Goal: Task Accomplishment & Management: Use online tool/utility

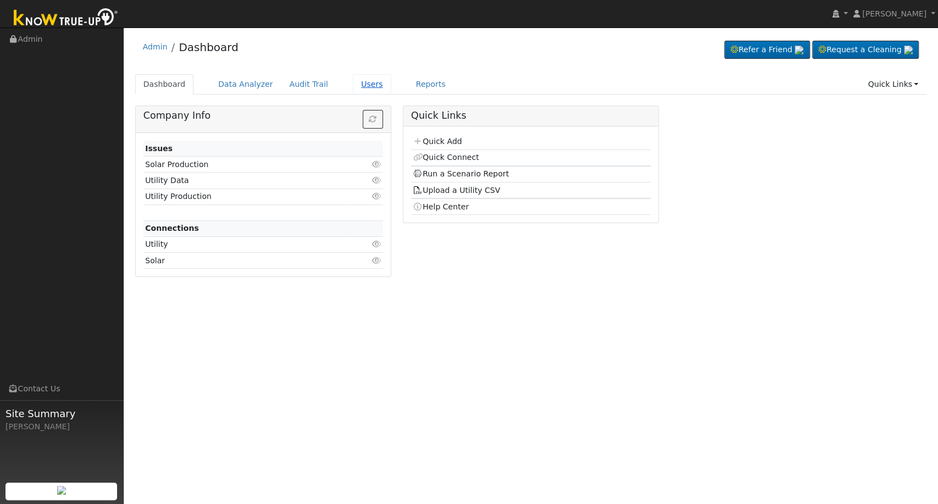
click at [357, 86] on link "Users" at bounding box center [372, 84] width 38 height 20
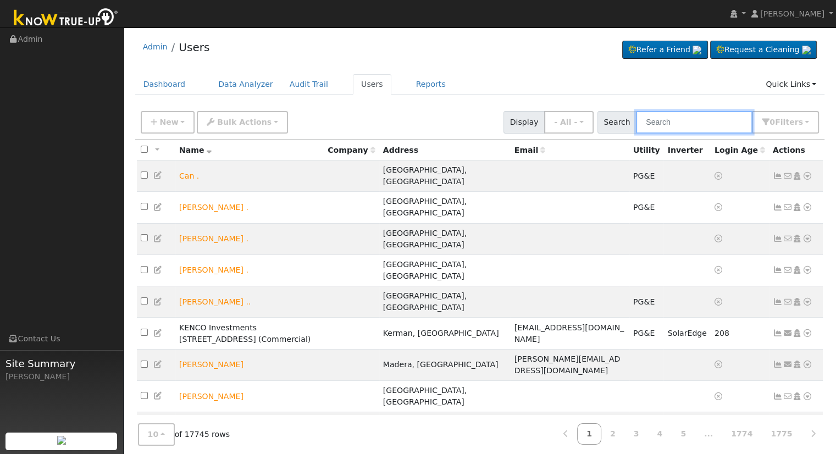
click at [681, 124] on input "text" at bounding box center [694, 122] width 116 height 23
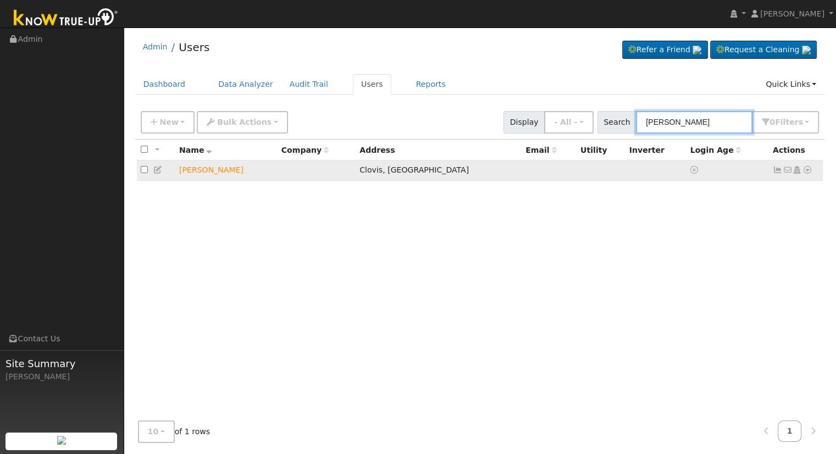
type input "robbie shaw"
click at [807, 174] on icon at bounding box center [807, 170] width 10 height 8
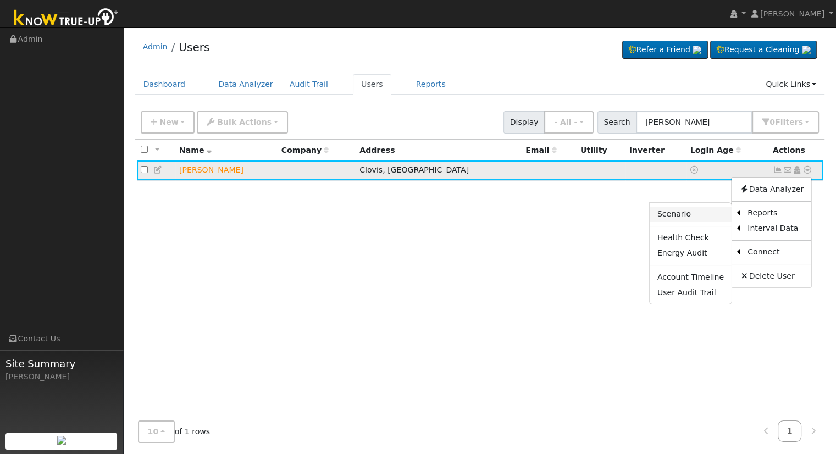
click at [682, 216] on link "Scenario" at bounding box center [690, 214] width 82 height 15
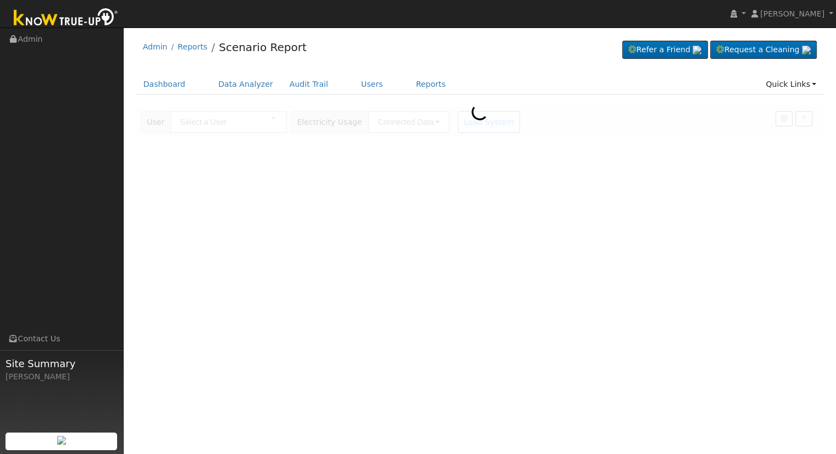
type input "[PERSON_NAME]"
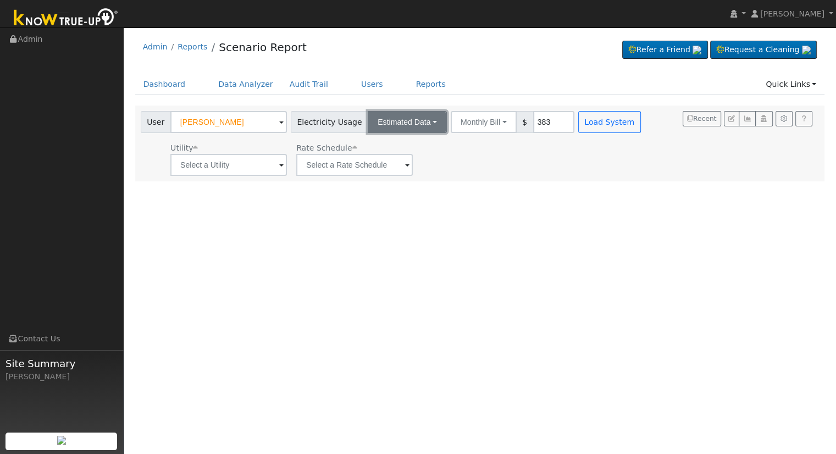
click at [404, 120] on button "Estimated Data" at bounding box center [406, 122] width 79 height 22
click at [405, 161] on link "Estimated Data" at bounding box center [408, 161] width 78 height 15
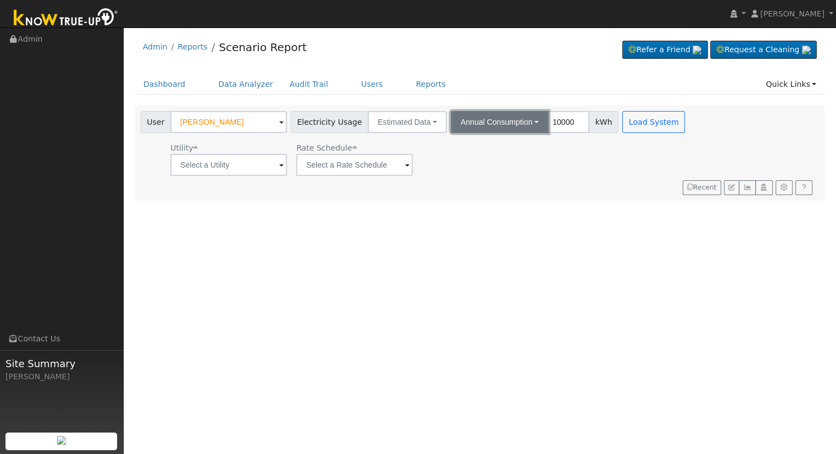
click at [494, 119] on button "Annual Consumption" at bounding box center [499, 122] width 98 height 22
click at [549, 123] on input "10000" at bounding box center [568, 122] width 41 height 22
click at [499, 80] on ul "Dashboard Data Analyzer Audit Trail Users Reports Quick Links Quick Add Quick C…" at bounding box center [479, 84] width 689 height 20
click at [508, 40] on div "Admin Reports Scenario Report Refer a Friend Request a Cleaning" at bounding box center [479, 50] width 689 height 34
click at [563, 124] on input "9999" at bounding box center [568, 122] width 41 height 22
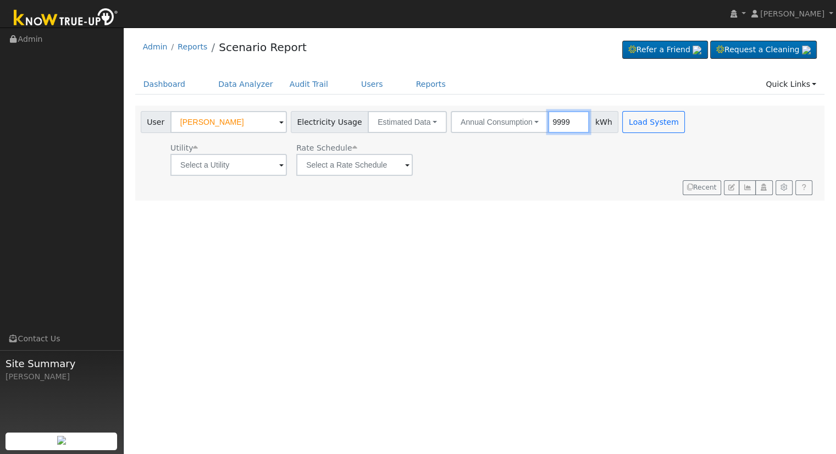
drag, startPoint x: 545, startPoint y: 121, endPoint x: 553, endPoint y: 120, distance: 7.9
click at [548, 121] on input "9999" at bounding box center [568, 122] width 41 height 22
drag, startPoint x: 543, startPoint y: 120, endPoint x: 532, endPoint y: 121, distance: 10.6
click at [548, 119] on input "9999" at bounding box center [568, 122] width 41 height 22
type input "13250"
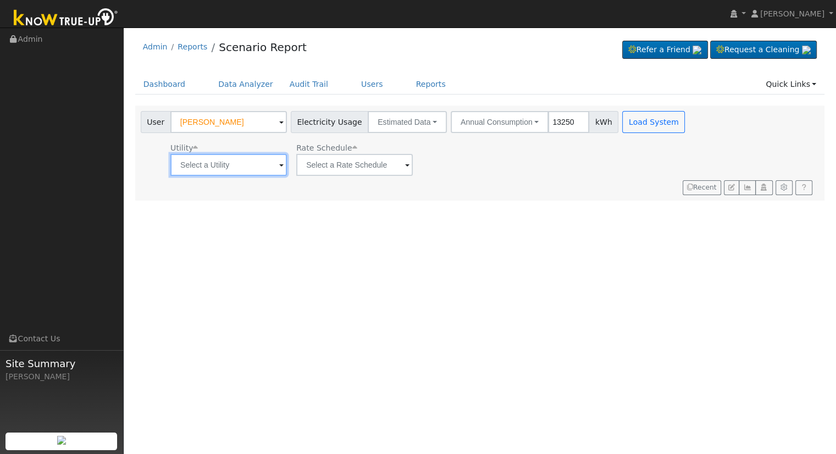
click at [244, 172] on input "text" at bounding box center [228, 165] width 116 height 22
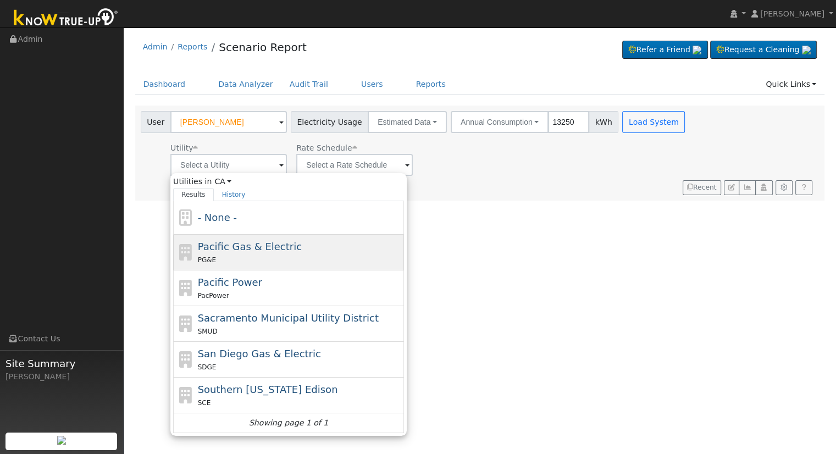
click at [247, 255] on div "PG&E" at bounding box center [300, 260] width 204 height 12
type input "Pacific Gas & Electric"
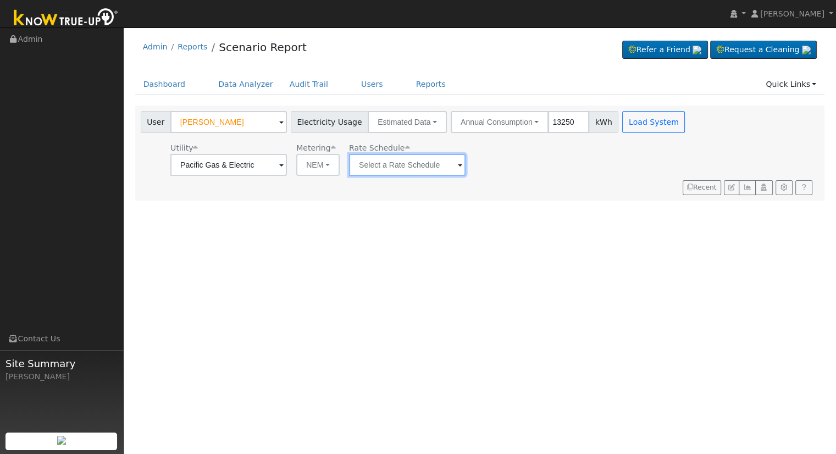
click at [287, 168] on input "text" at bounding box center [228, 165] width 116 height 22
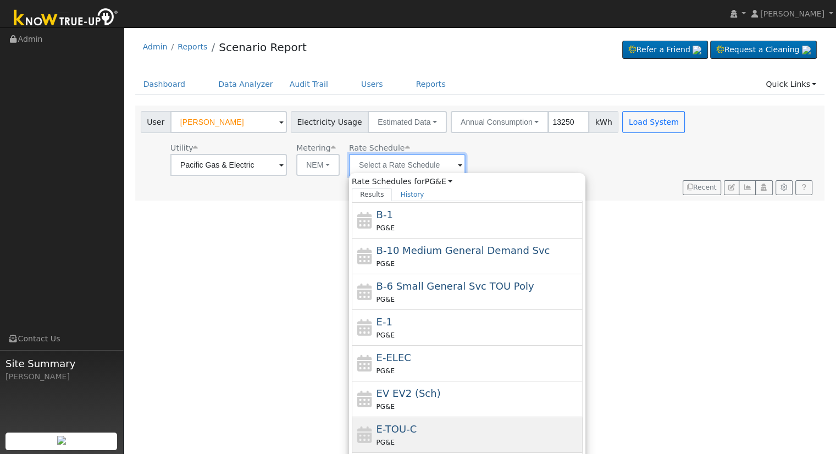
scroll to position [119, 0]
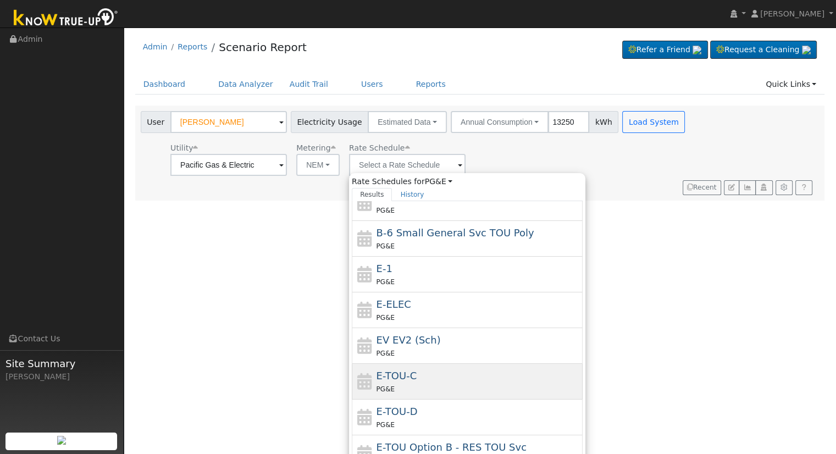
click at [438, 376] on div "E-TOU-C PG&E" at bounding box center [478, 381] width 204 height 26
type input "E-TOU-C"
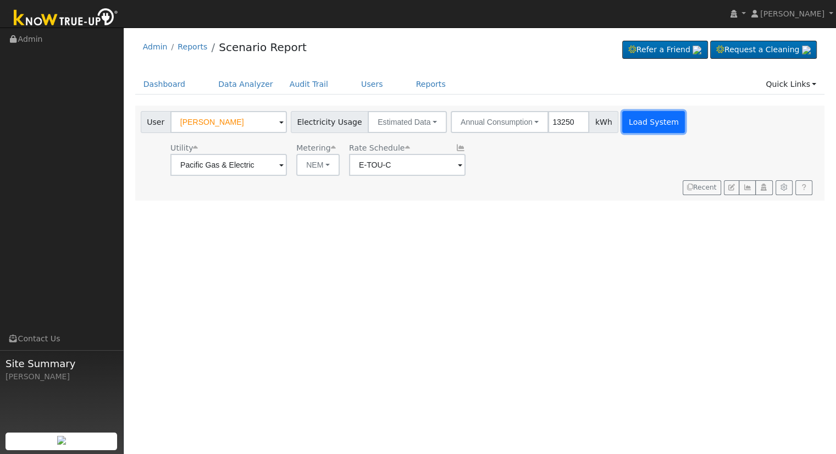
click at [647, 125] on button "Load System" at bounding box center [653, 122] width 63 height 22
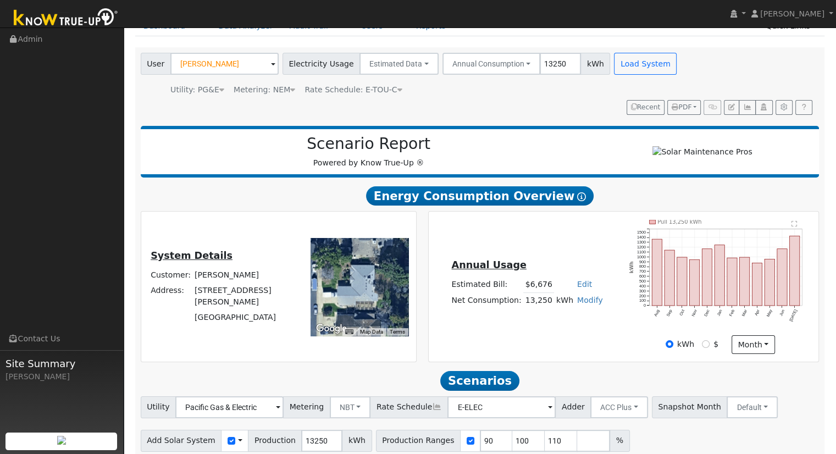
scroll to position [105, 0]
